Goal: Task Accomplishment & Management: Manage account settings

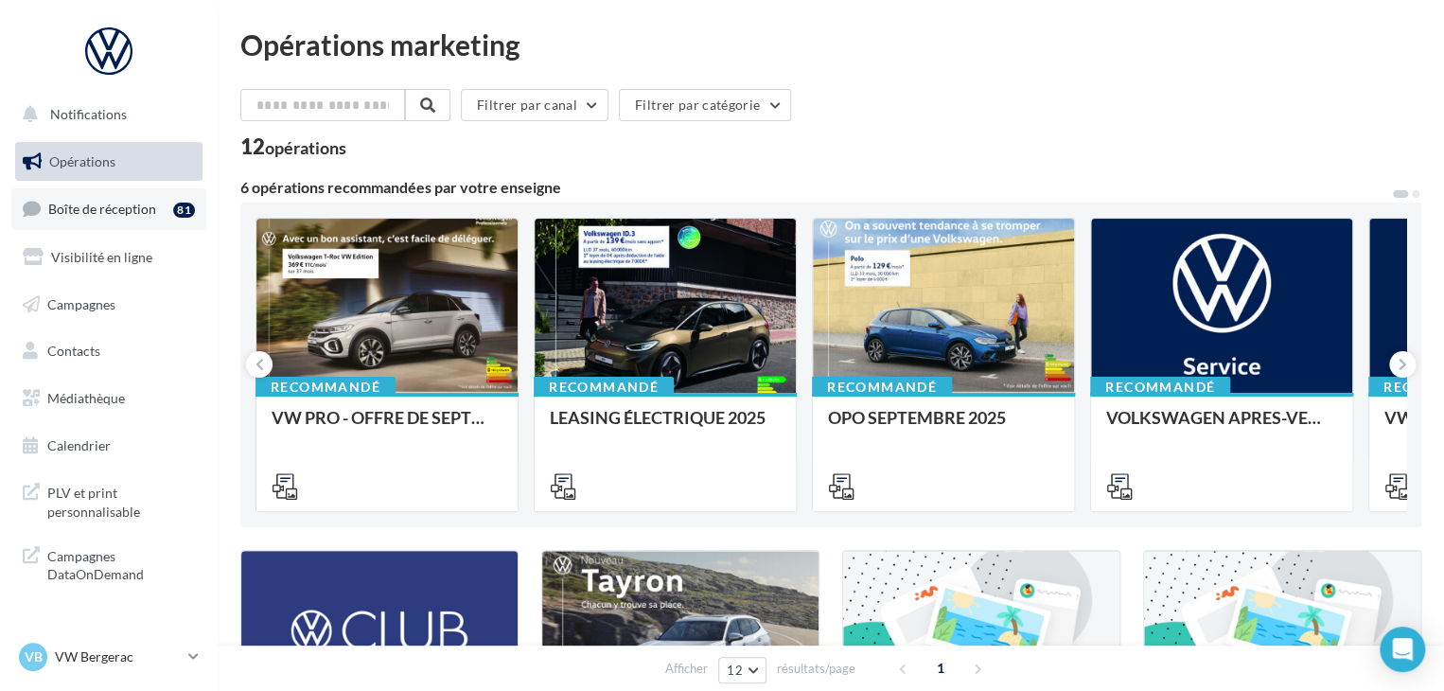
click at [178, 215] on div "81" at bounding box center [184, 210] width 22 height 15
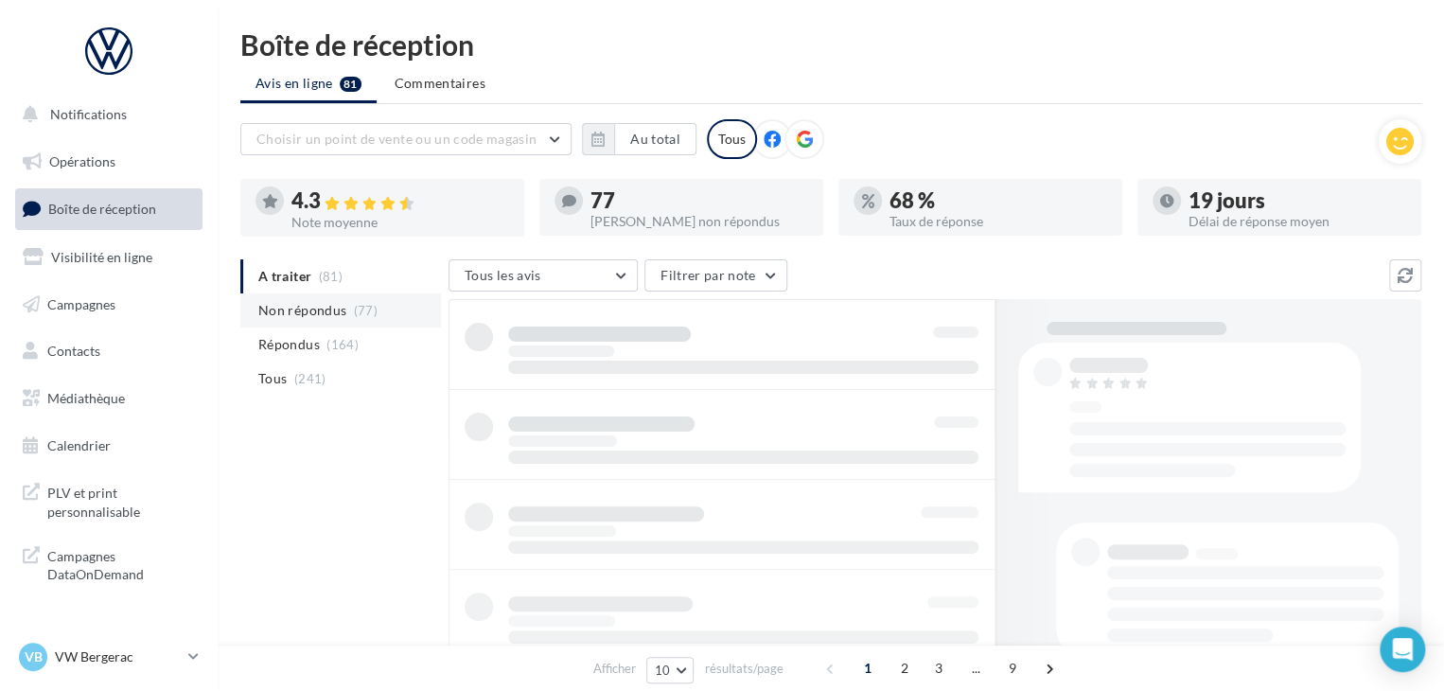
click at [323, 308] on span "Non répondus" at bounding box center [302, 310] width 88 height 19
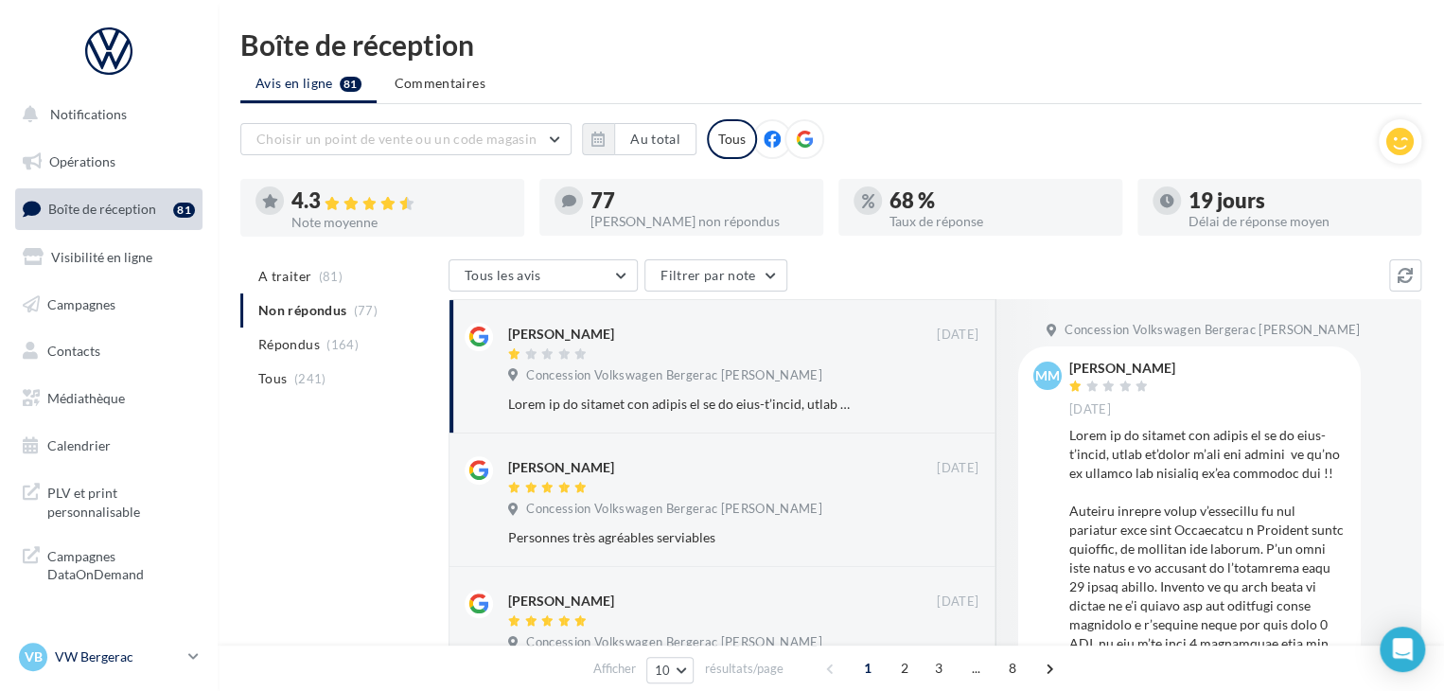
click at [101, 661] on p "VW Bergerac" at bounding box center [118, 656] width 126 height 19
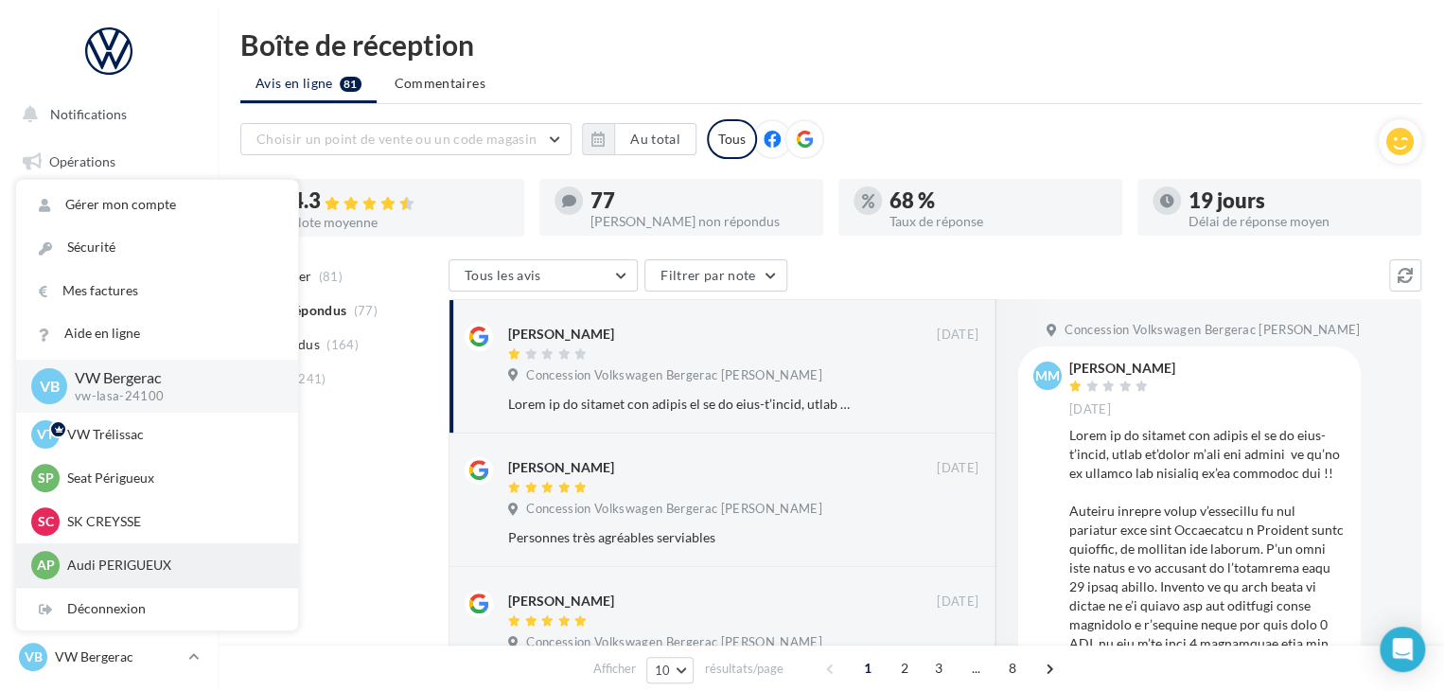
click at [121, 571] on p "Audi PERIGUEUX" at bounding box center [171, 565] width 208 height 19
